Goal: Information Seeking & Learning: Learn about a topic

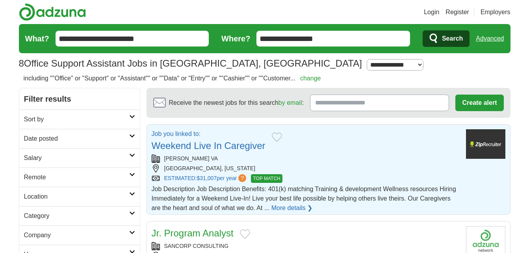
click at [185, 145] on link "Weekend Live In Caregiver" at bounding box center [209, 145] width 114 height 11
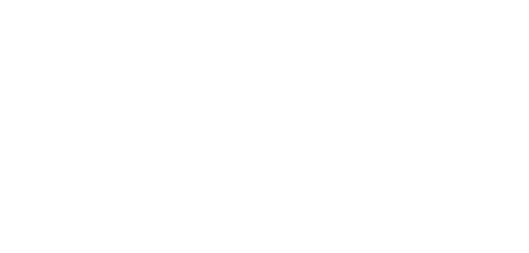
scroll to position [1297, 0]
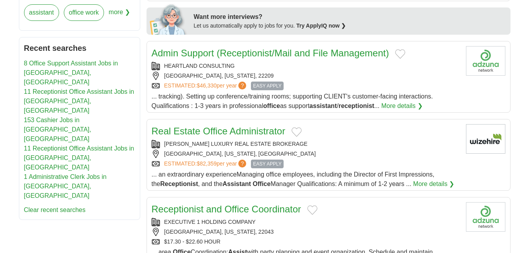
scroll to position [396, 0]
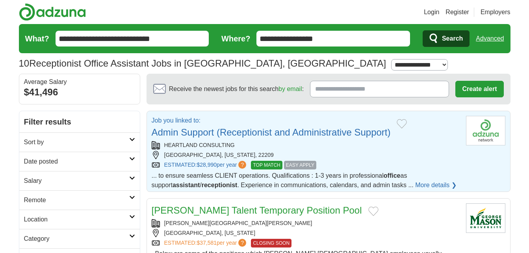
click at [217, 130] on link "Admin Support (Receptionist and Administrative Support)" at bounding box center [271, 132] width 239 height 11
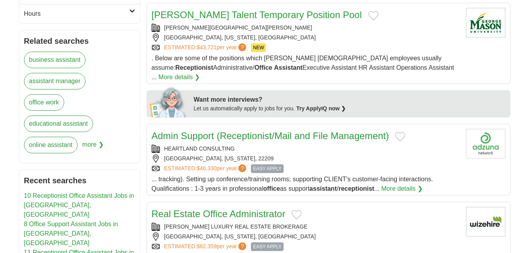
scroll to position [291, 0]
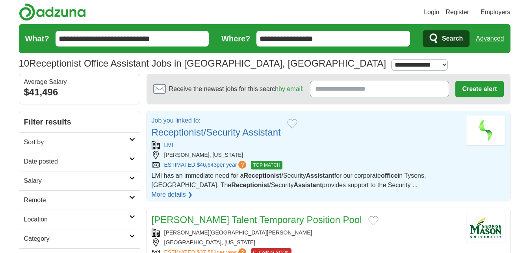
click at [191, 129] on link "Receptionist/Security Assistant" at bounding box center [216, 132] width 129 height 11
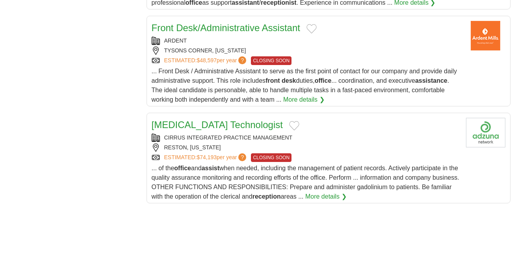
scroll to position [896, 0]
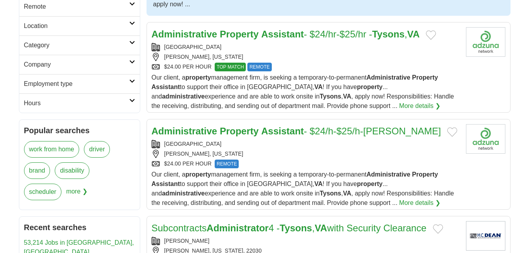
scroll to position [215, 0]
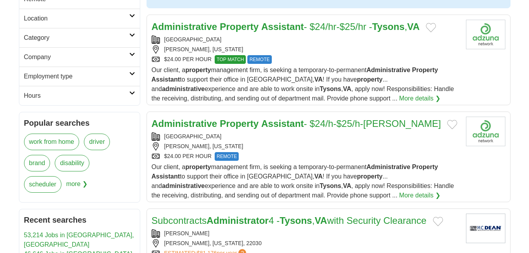
click at [239, 118] on strong "Property" at bounding box center [239, 123] width 39 height 11
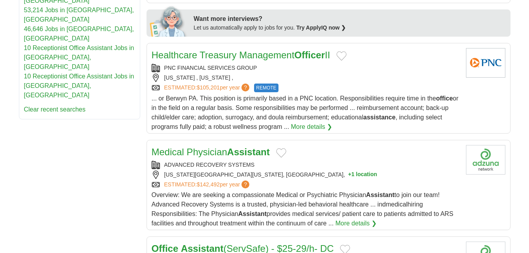
scroll to position [604, 0]
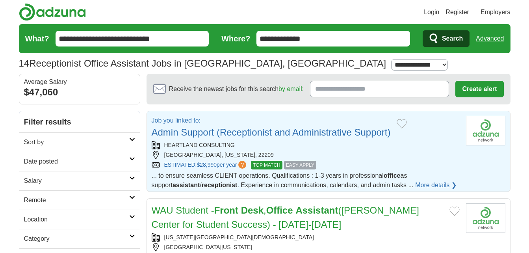
click at [180, 130] on link "Admin Support (Receptionist and Administrative Support)" at bounding box center [271, 132] width 239 height 11
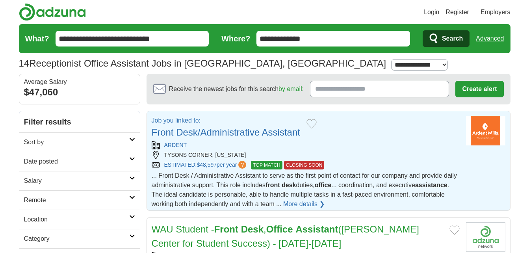
scroll to position [52, 0]
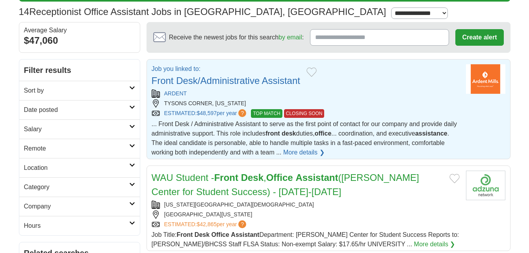
click at [174, 81] on link "Front Desk/Administrative Assistant" at bounding box center [226, 80] width 149 height 11
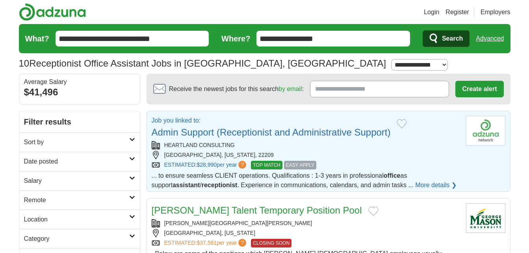
click at [271, 130] on link "Admin Support (Receptionist and Administrative Support)" at bounding box center [271, 132] width 239 height 11
click at [199, 132] on link "Admin Support (Receptionist and Administrative Support)" at bounding box center [271, 132] width 239 height 11
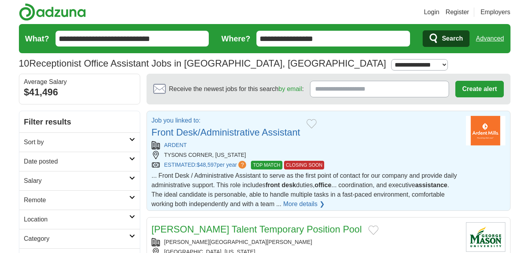
click at [209, 135] on link "Front Desk/Administrative Assistant" at bounding box center [226, 132] width 149 height 11
